Goal: Use online tool/utility: Utilize a website feature to perform a specific function

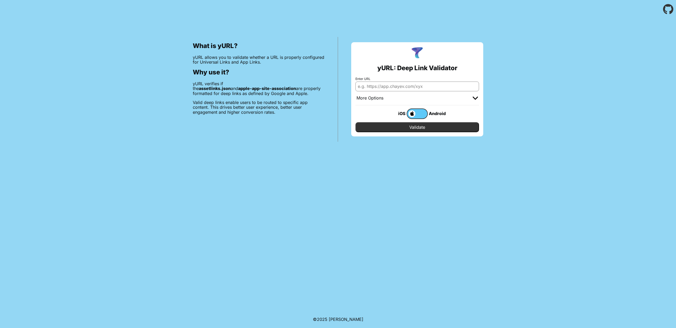
click at [414, 86] on input "Enter URL" at bounding box center [417, 87] width 124 height 10
paste input "[URL][DOMAIN_NAME][DOMAIN_NAME]"
type input "[URL][DOMAIN_NAME][DOMAIN_NAME]"
click at [395, 127] on input "Validate" at bounding box center [417, 127] width 124 height 10
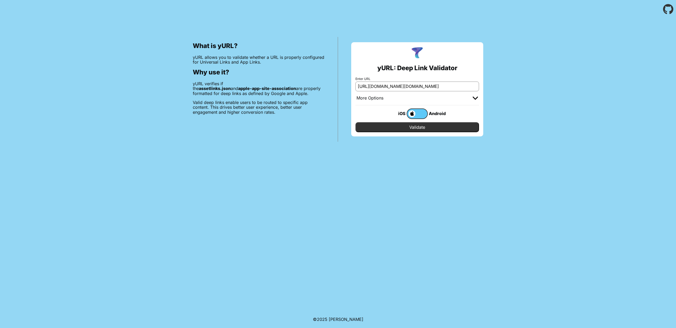
scroll to position [0, 0]
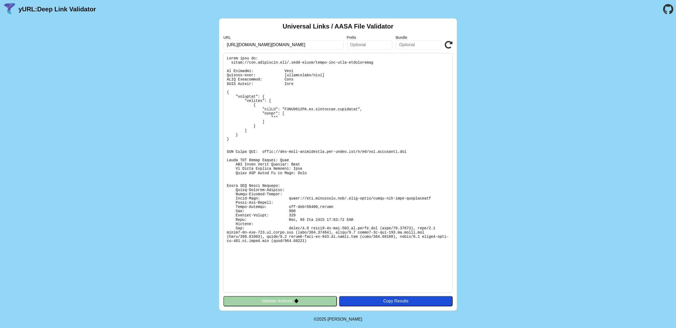
drag, startPoint x: 288, startPoint y: 45, endPoint x: 215, endPoint y: 44, distance: 72.9
click at [215, 44] on div "Universal Links / AASA File Validator URL [URL][DOMAIN_NAME][DOMAIN_NAME] Prefi…" at bounding box center [338, 164] width 676 height 292
click at [343, 112] on pre at bounding box center [337, 173] width 229 height 240
